Goal: Information Seeking & Learning: Learn about a topic

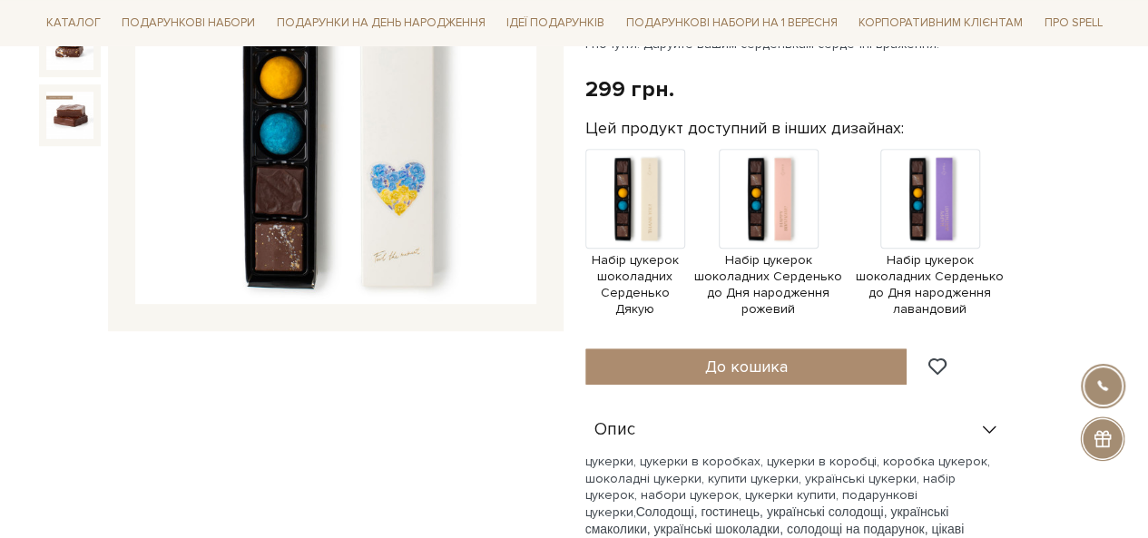
scroll to position [272, 0]
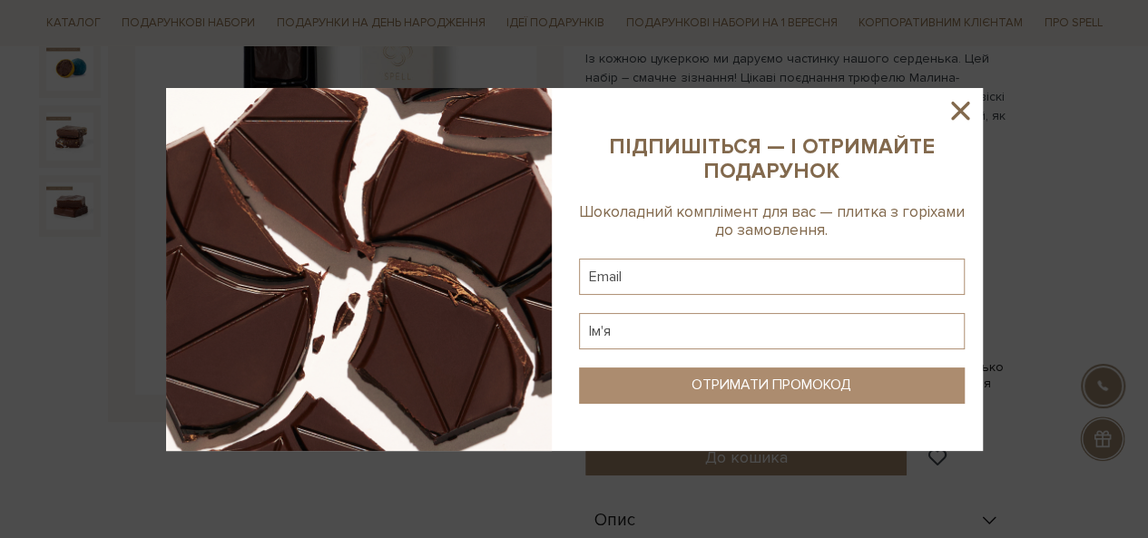
click at [962, 108] on icon at bounding box center [960, 111] width 18 height 18
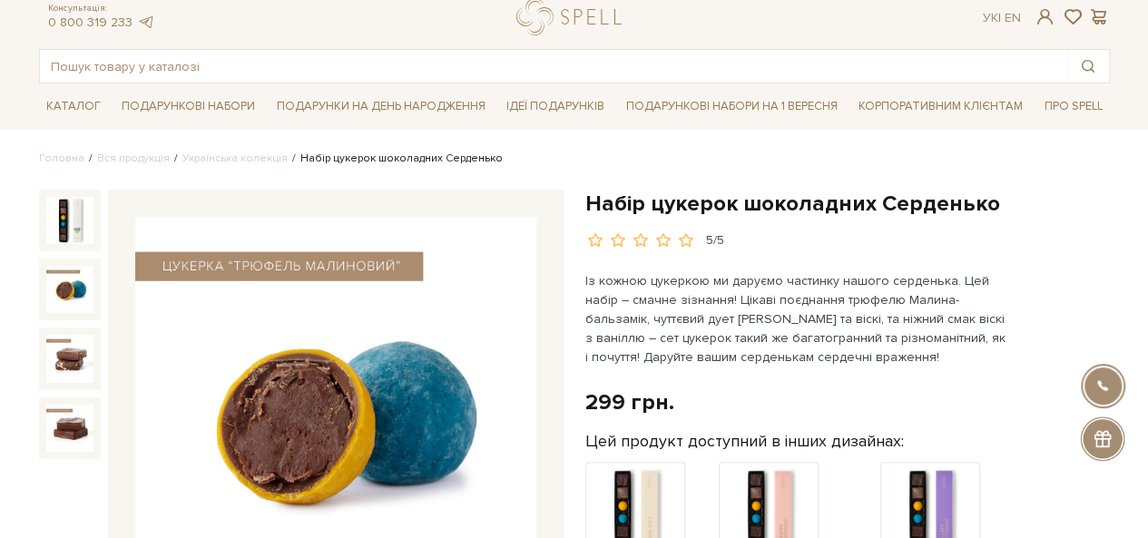
scroll to position [91, 0]
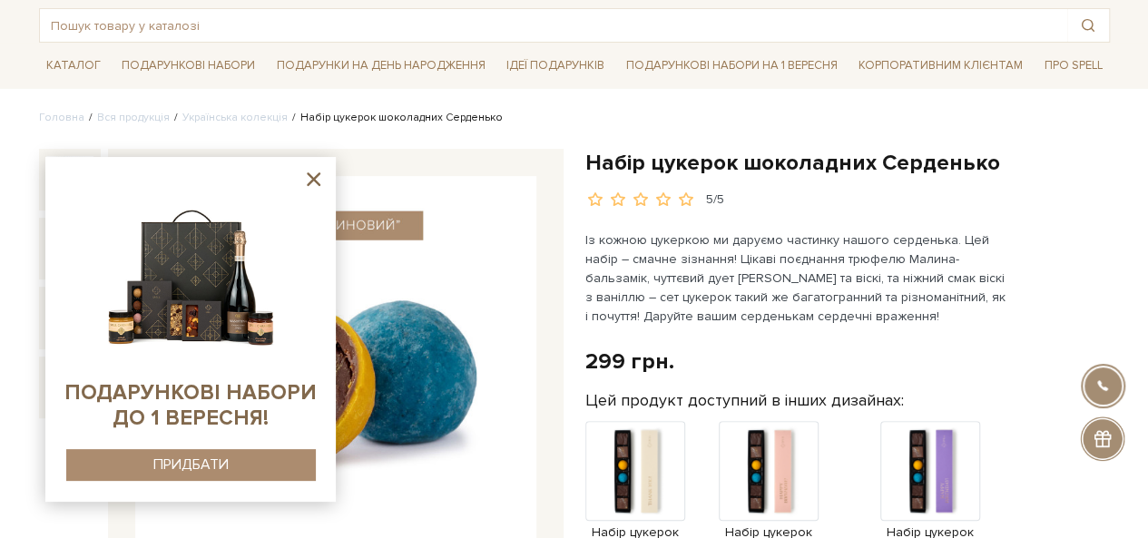
click at [312, 178] on icon at bounding box center [314, 179] width 14 height 14
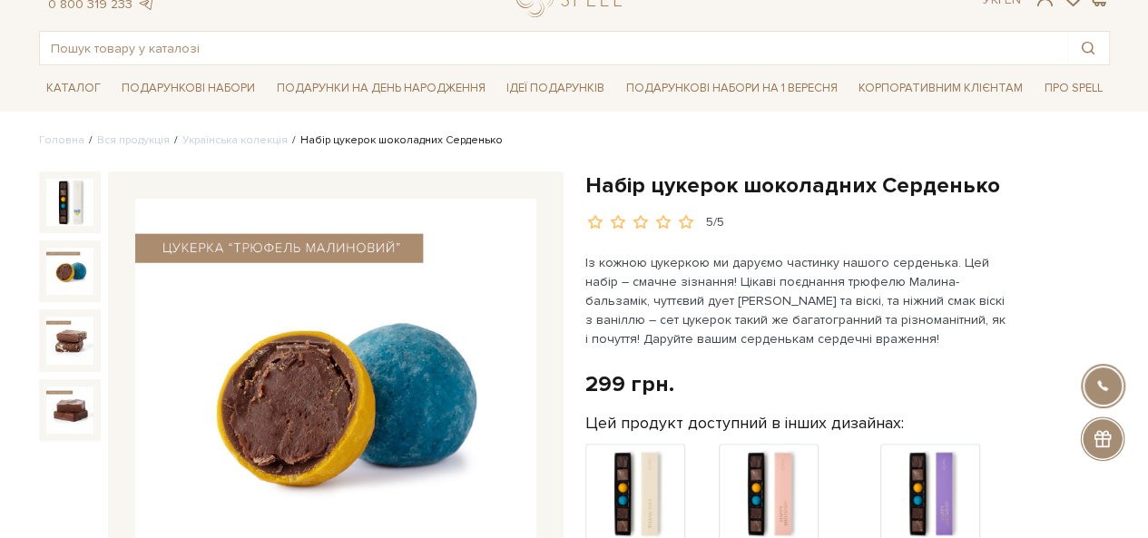
scroll to position [0, 0]
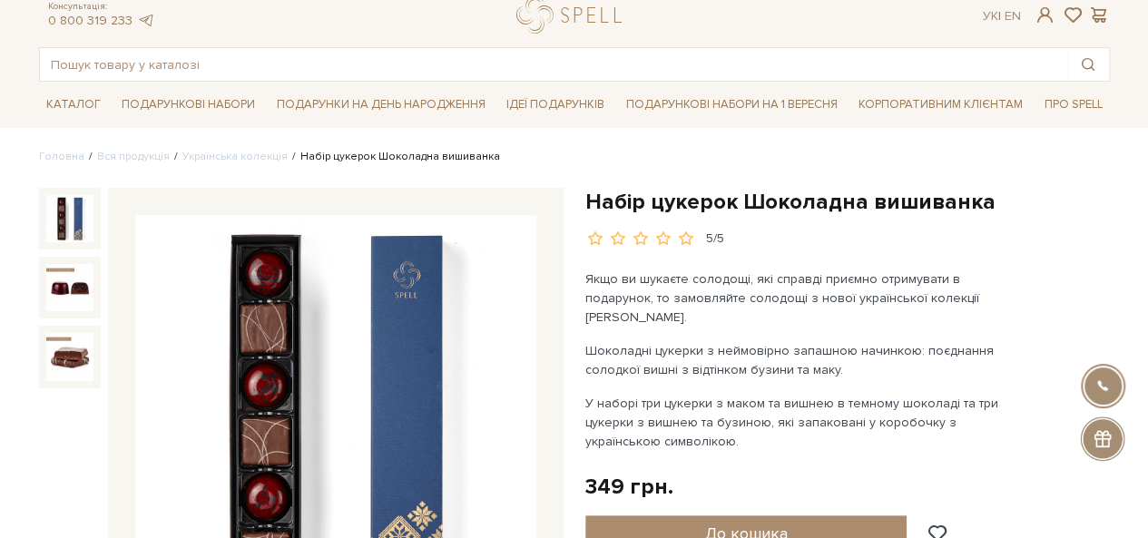
scroll to position [91, 0]
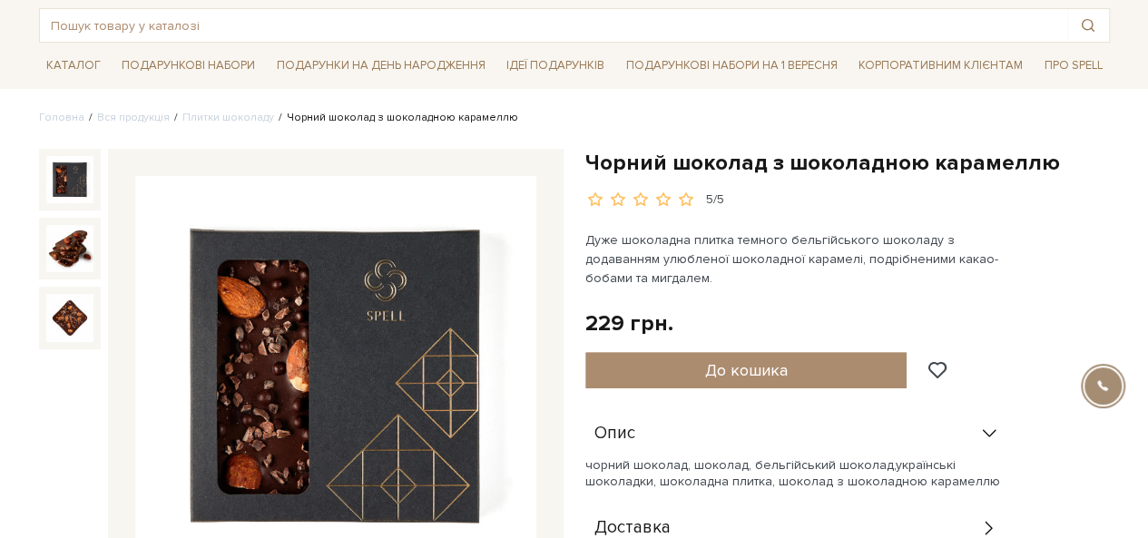
scroll to position [91, 0]
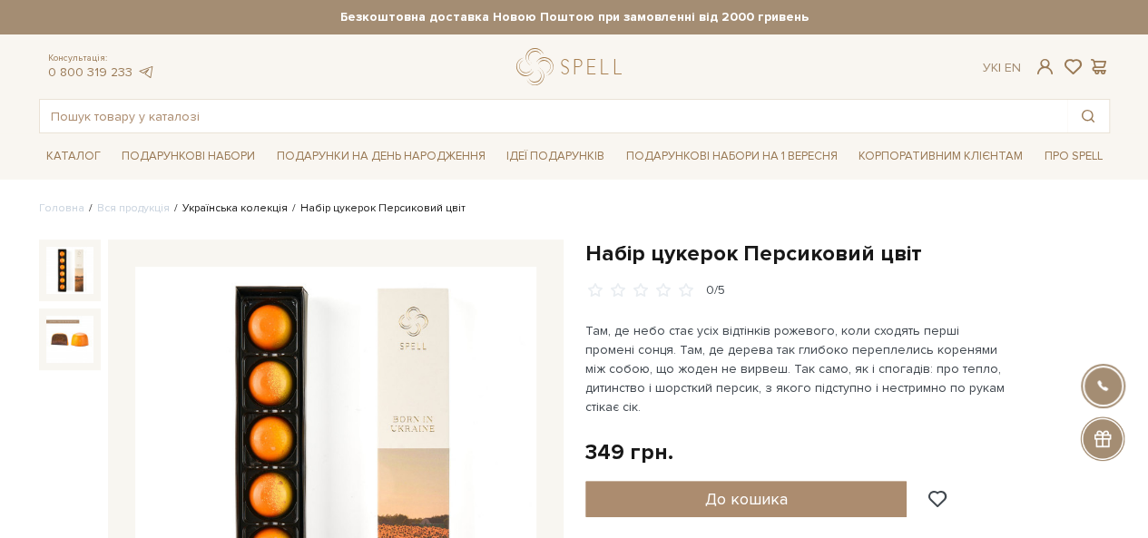
click at [223, 201] on link "Українська колекція" at bounding box center [234, 208] width 105 height 14
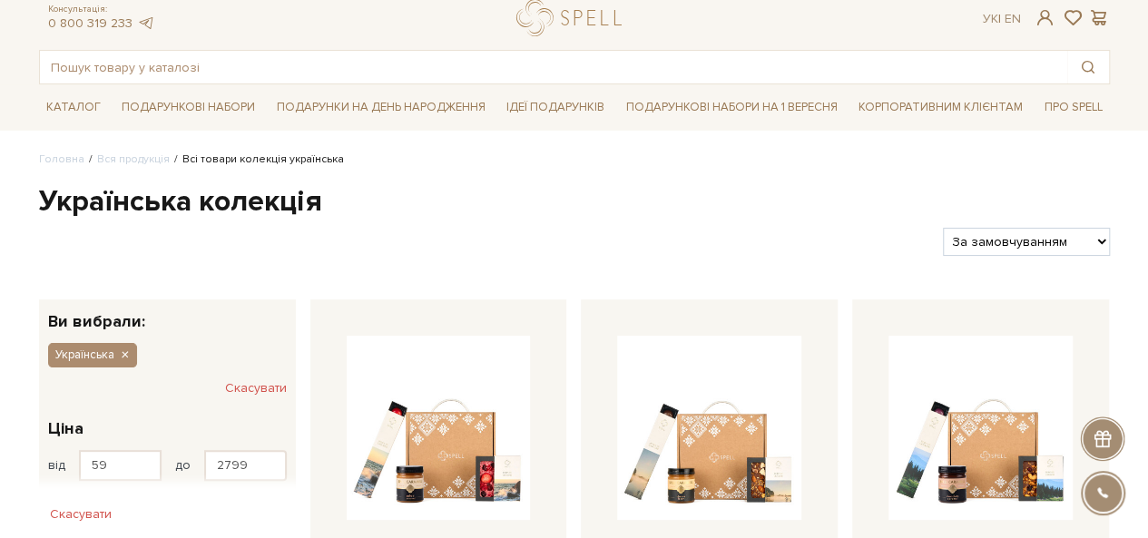
scroll to position [91, 0]
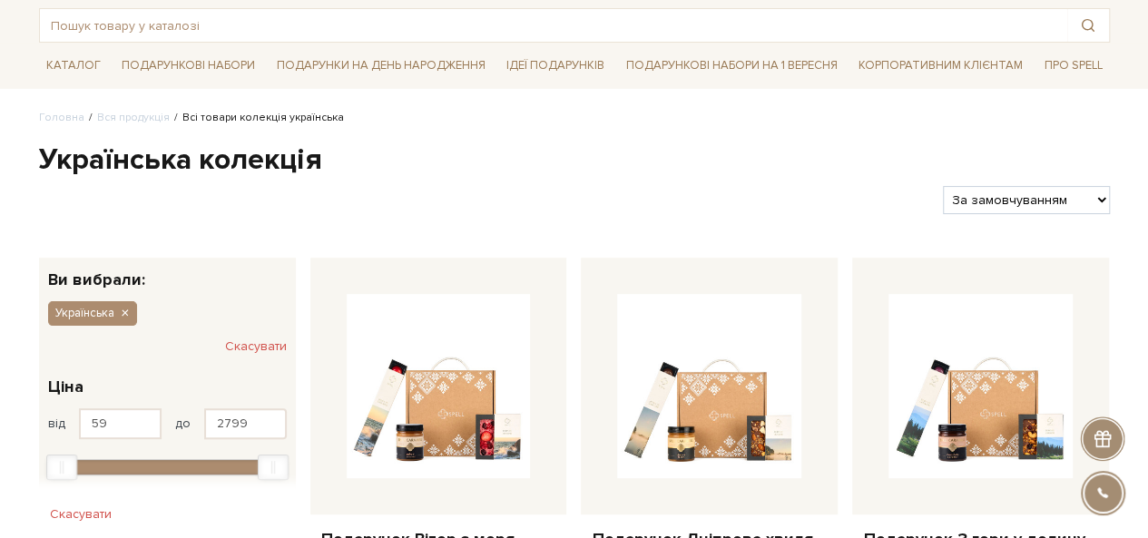
click at [959, 184] on div "Фільтри За замовчуванням За Ціною (зростання) За Ціною (зменшення) Новинки За п…" at bounding box center [574, 193] width 1085 height 43
click at [965, 204] on select "За замовчуванням За Ціною (зростання) За Ціною (зменшення) Новинки За популярні…" at bounding box center [1026, 200] width 166 height 28
select select "https://spellchocolate.com/our-productions/ukrajinska?sort=p.price&order=ASC"
click at [943, 186] on select "За замовчуванням За Ціною (зростання) За Ціною (зменшення) Новинки За популярні…" at bounding box center [1026, 200] width 166 height 28
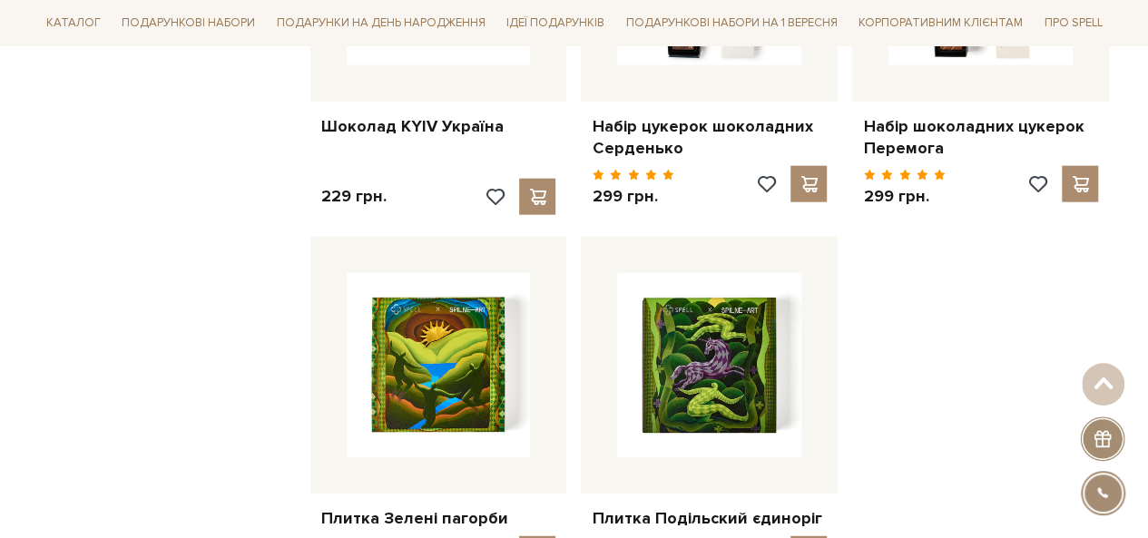
scroll to position [2360, 0]
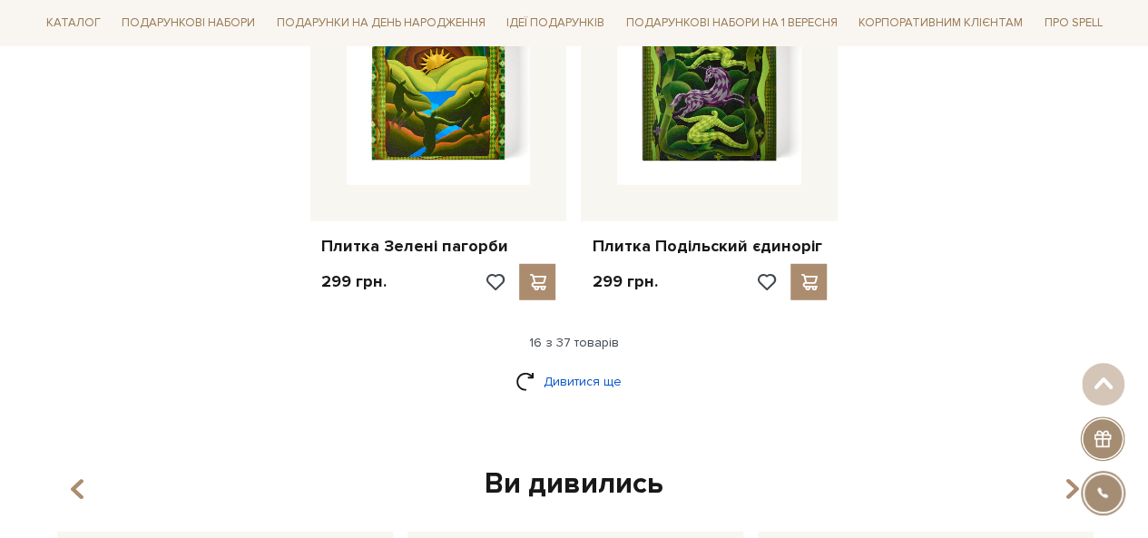
click at [575, 382] on link "Дивитися ще" at bounding box center [575, 382] width 118 height 32
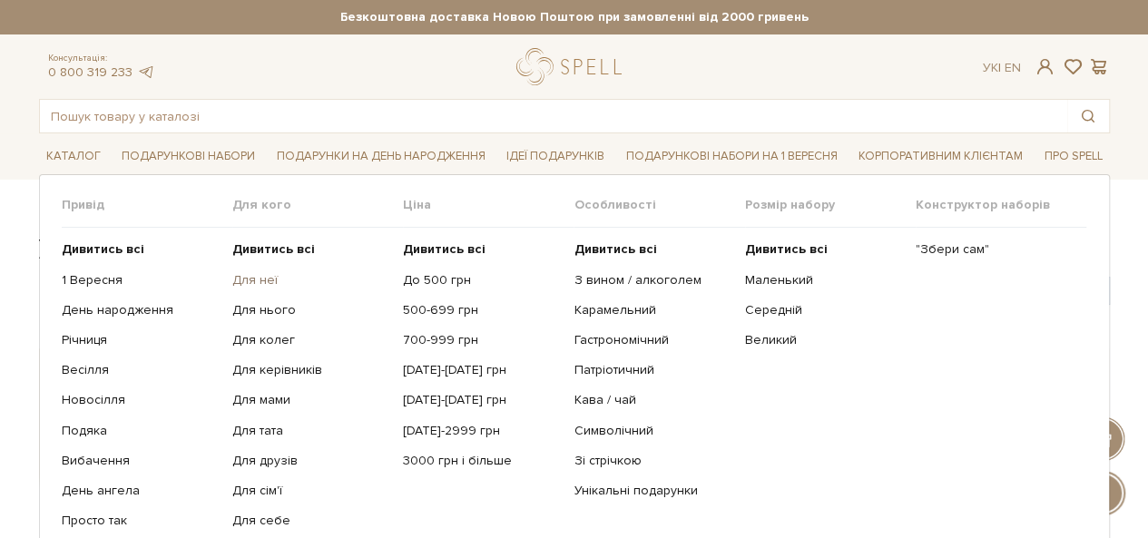
scroll to position [91, 0]
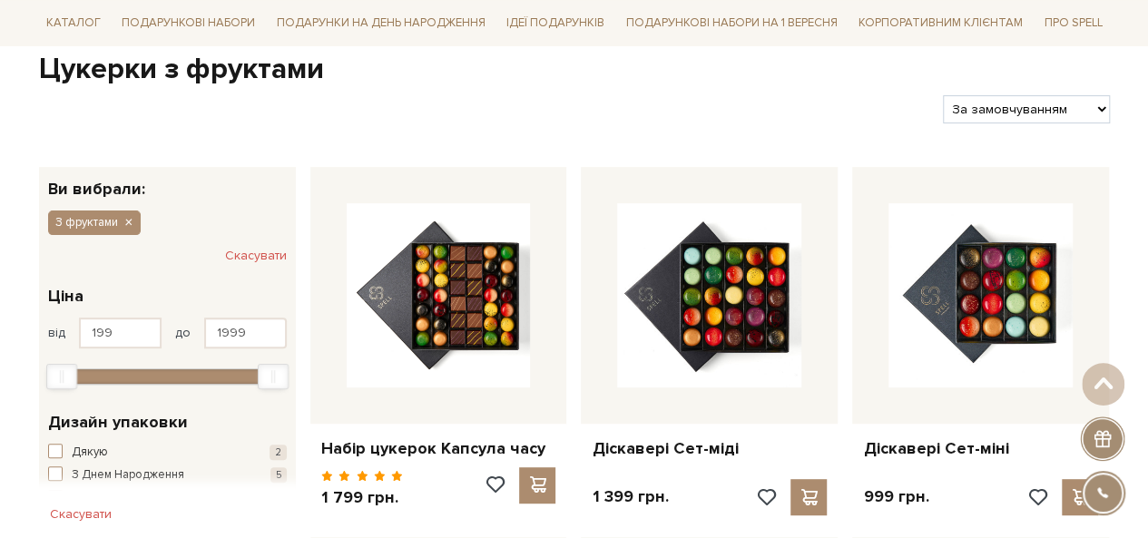
click at [1036, 113] on select "За замовчуванням За Ціною (зростання) За Ціною (зменшення) Новинки За популярні…" at bounding box center [1026, 109] width 166 height 28
click at [1022, 106] on select "За замовчуванням За Ціною (зростання) За Ціною (зменшення) Новинки За популярні…" at bounding box center [1026, 109] width 166 height 28
select select "https://spellchocolate.com/our-productions/seti-cukerok/z-fruktami?sort=p.price…"
click at [943, 95] on select "За замовчуванням За Ціною (зростання) За Ціною (зменшення) Новинки За популярні…" at bounding box center [1026, 109] width 166 height 28
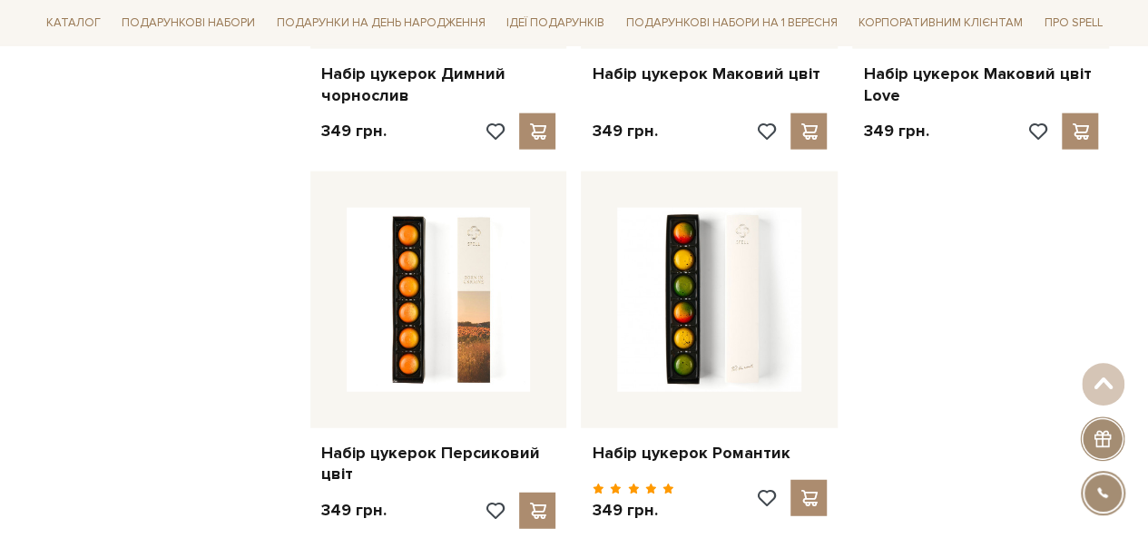
scroll to position [2178, 0]
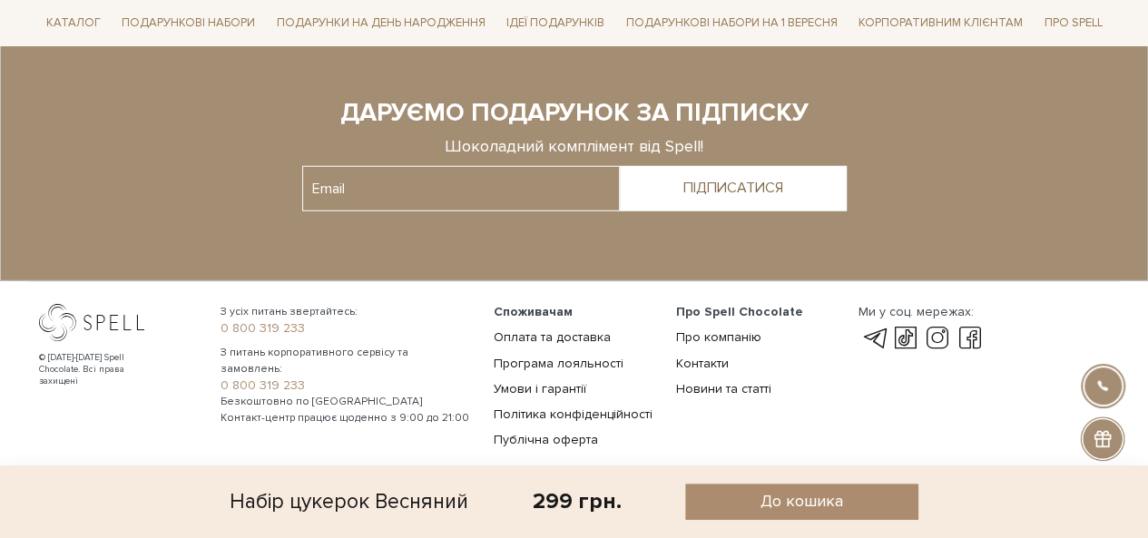
scroll to position [2352, 0]
